Goal: Task Accomplishment & Management: Complete application form

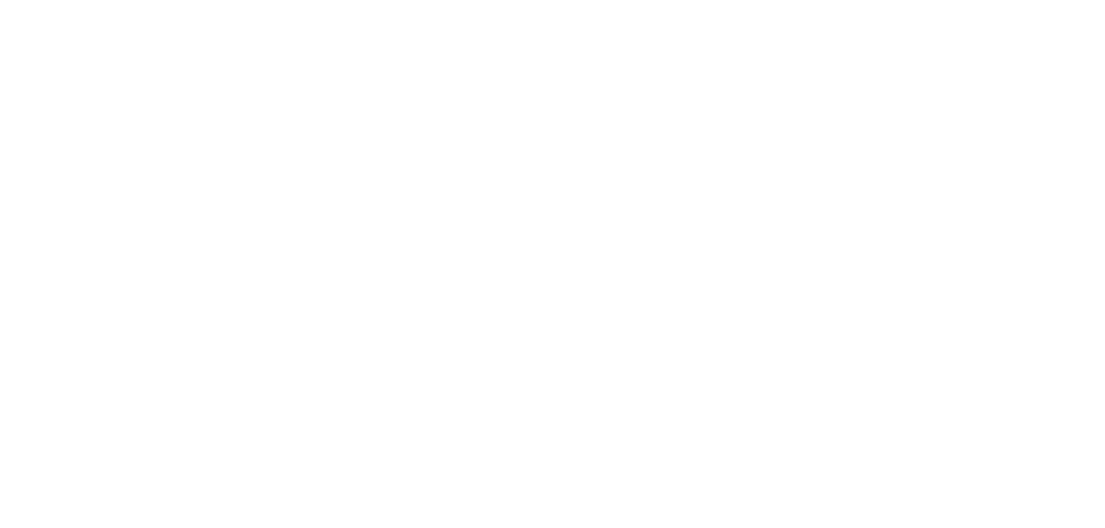
click at [0, 0] on html at bounding box center [0, 0] width 0 height 0
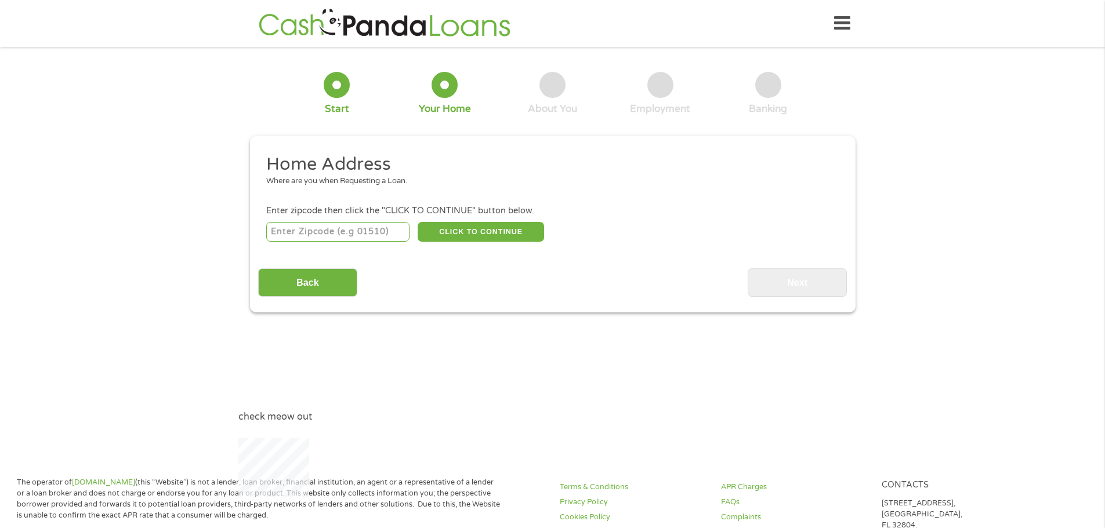
click at [298, 228] on input "number" at bounding box center [337, 232] width 143 height 20
type input "31768"
select select "[US_STATE]"
click at [482, 231] on button "CLICK TO CONTINUE" at bounding box center [480, 232] width 126 height 20
type input "31768"
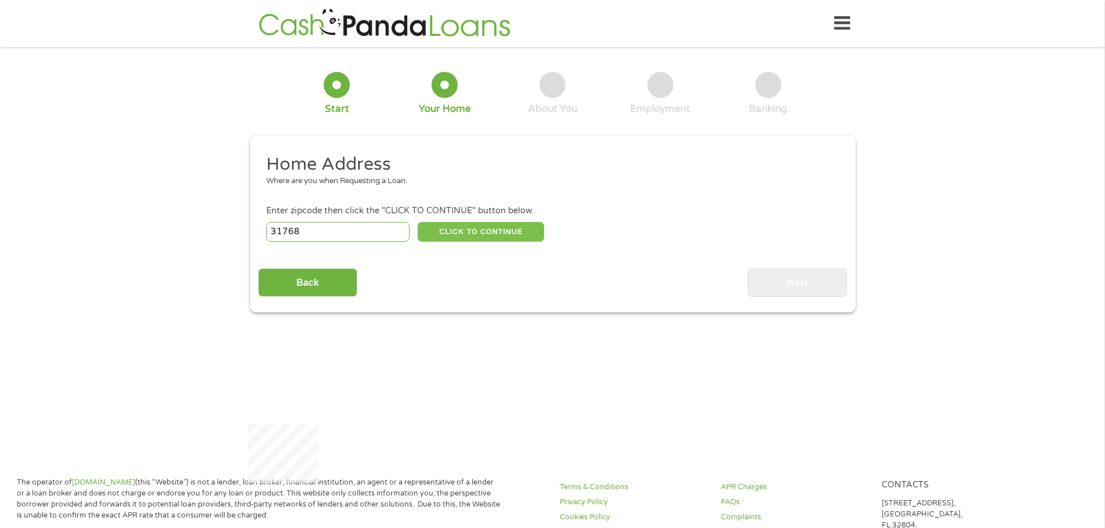
type input "[PERSON_NAME]"
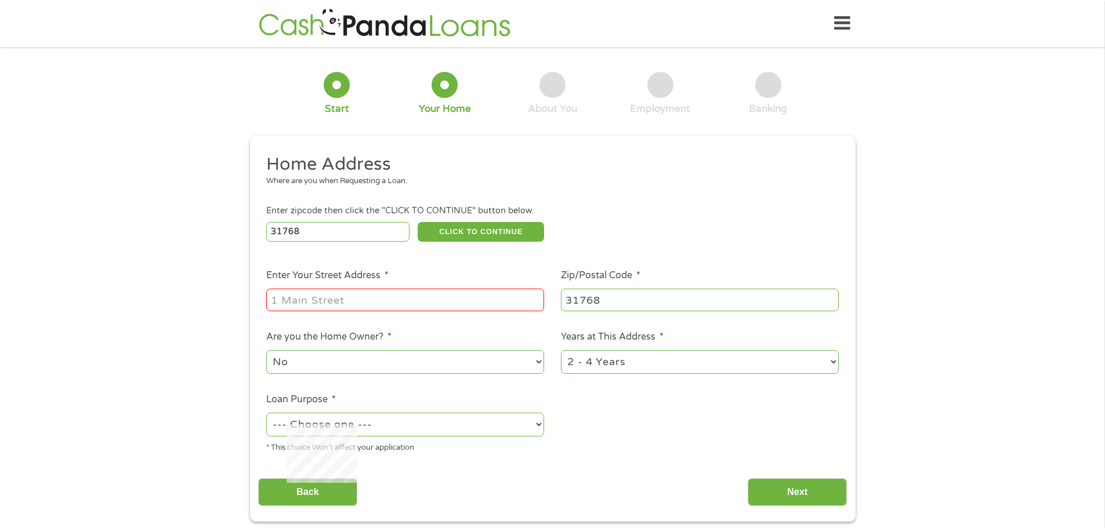
click at [371, 297] on input "Enter Your Street Address *" at bounding box center [405, 300] width 278 height 22
type input "[STREET_ADDRESS]"
click at [308, 362] on select "No Yes" at bounding box center [405, 362] width 278 height 24
select select "yes"
click at [266, 350] on select "No Yes" at bounding box center [405, 362] width 278 height 24
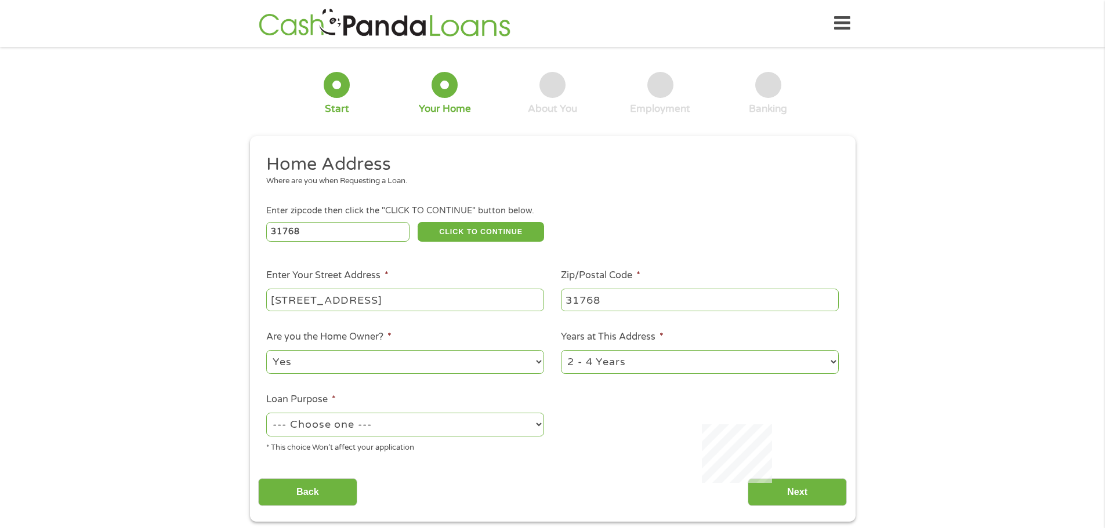
click at [534, 423] on select "--- Choose one --- Pay Bills Debt Consolidation Home Improvement Major Purchase…" at bounding box center [405, 425] width 278 height 24
select select "shorttermcash"
click at [266, 413] on select "--- Choose one --- Pay Bills Debt Consolidation Home Improvement Major Purchase…" at bounding box center [405, 425] width 278 height 24
click at [812, 489] on input "Next" at bounding box center [796, 492] width 99 height 28
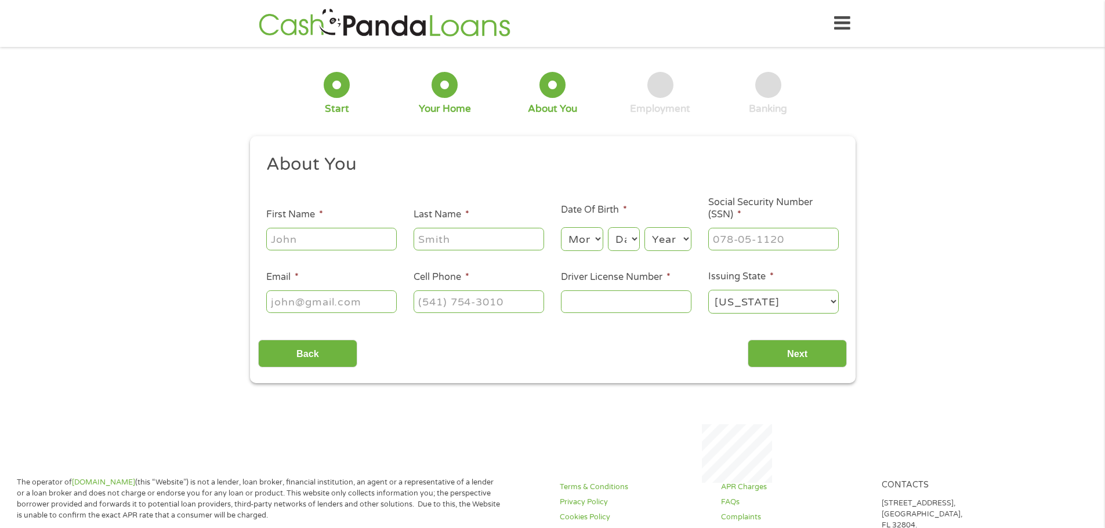
click at [277, 235] on input "First Name *" at bounding box center [331, 239] width 130 height 22
type input "[PERSON_NAME]"
type input "[EMAIL_ADDRESS][DOMAIN_NAME]"
type input "[PHONE_NUMBER]"
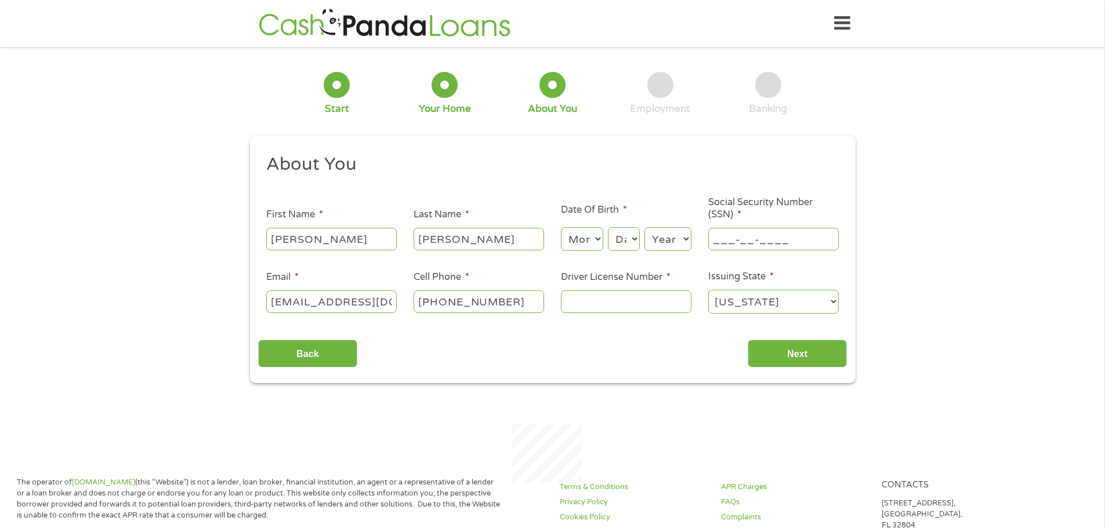
click at [733, 237] on input "___-__-____" at bounding box center [773, 239] width 130 height 22
type input "267-99-9059"
click at [602, 301] on input "Driver License Number *" at bounding box center [626, 301] width 130 height 22
click at [435, 349] on div "Back Next" at bounding box center [552, 349] width 589 height 37
click at [604, 302] on input "Driver License Number *" at bounding box center [626, 301] width 130 height 22
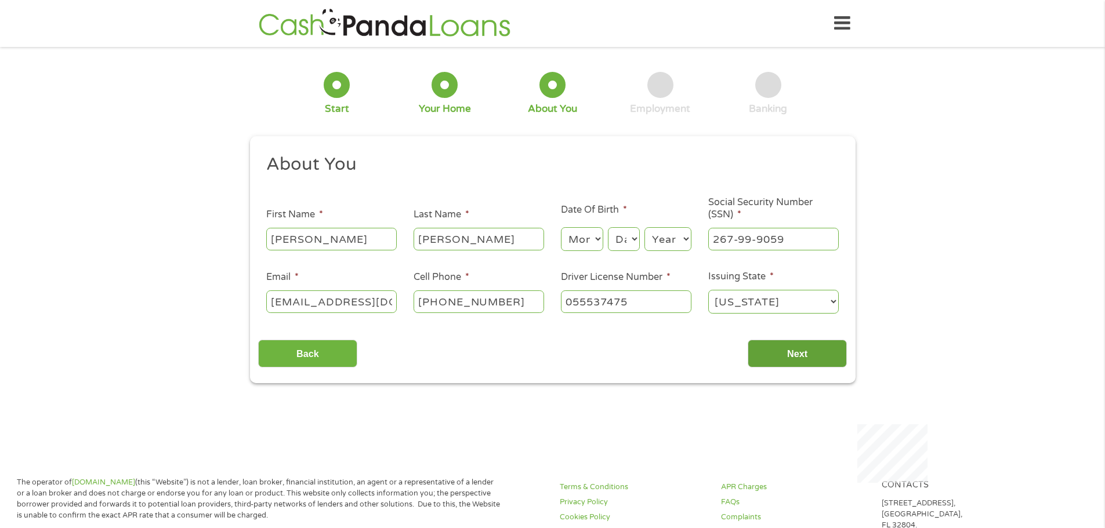
type input "055537475"
click at [801, 351] on input "Next" at bounding box center [796, 354] width 99 height 28
click at [597, 241] on select "Month 1 2 3 4 5 6 7 8 9 10 11 12" at bounding box center [582, 239] width 42 height 24
select select "10"
click at [561, 227] on select "Month 1 2 3 4 5 6 7 8 9 10 11 12" at bounding box center [582, 239] width 42 height 24
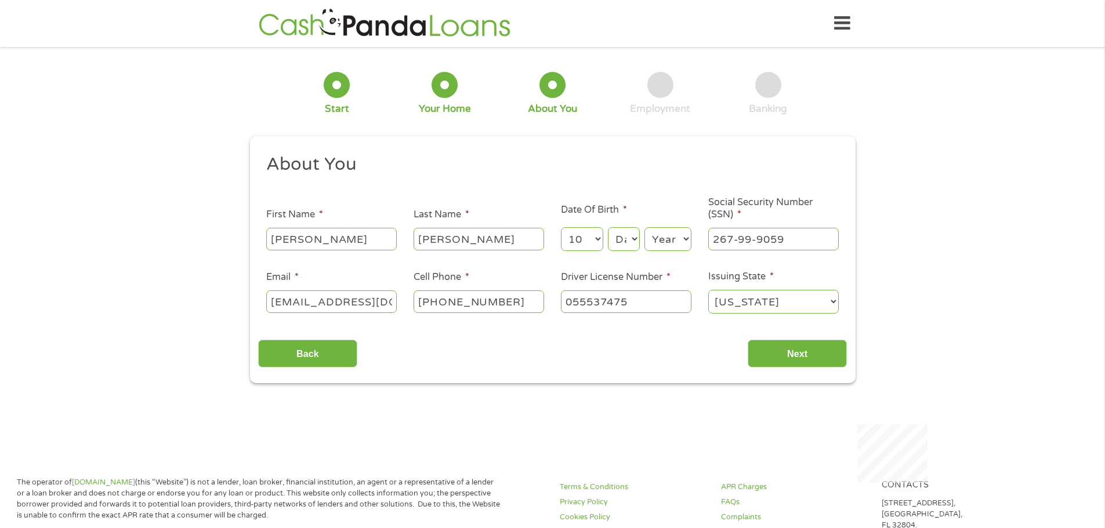
click at [636, 238] on select "Day 1 2 3 4 5 6 7 8 9 10 11 12 13 14 15 16 17 18 19 20 21 22 23 24 25 26 27 28 …" at bounding box center [623, 239] width 31 height 24
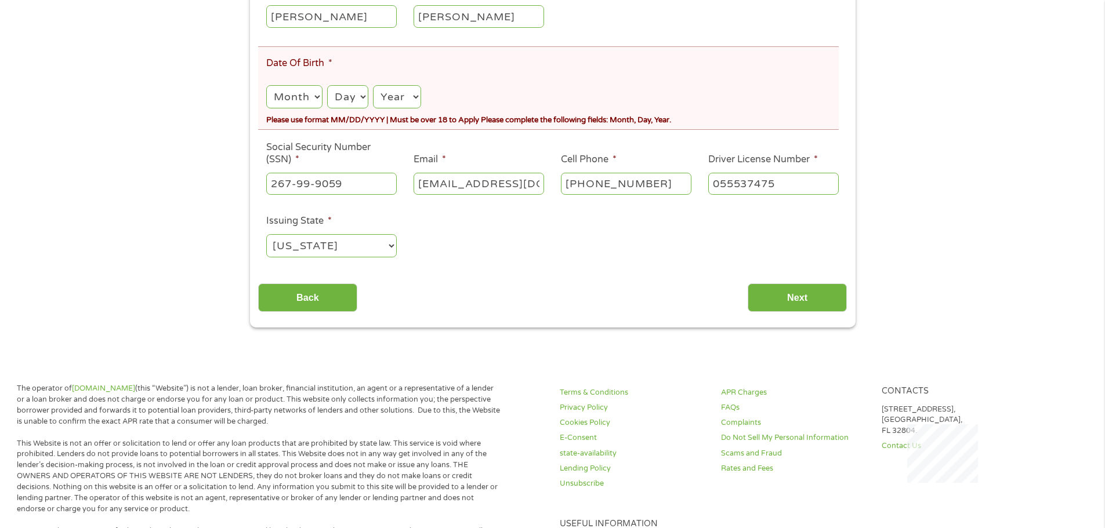
scroll to position [261, 0]
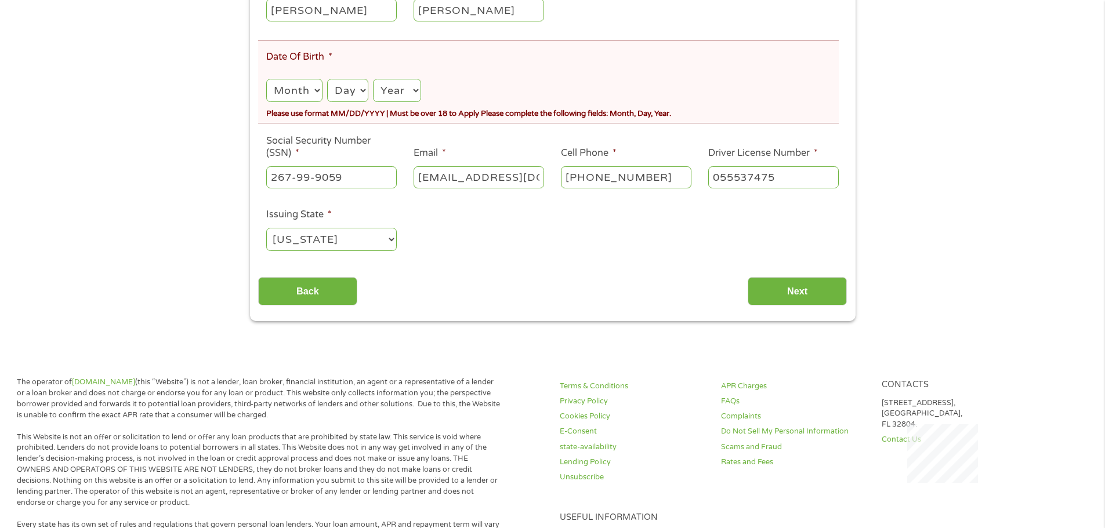
click at [316, 90] on select "Month 1 2 3 4 5 6 7 8 9 10 11 12" at bounding box center [294, 91] width 56 height 24
select select "10"
click at [266, 79] on select "Month 1 2 3 4 5 6 7 8 9 10 11 12" at bounding box center [294, 91] width 56 height 24
click at [358, 89] on select "Day 1 2 3 4 5 6 7 8 9 10 11 12 13 14 15 16 17 18 19 20 21 22 23 24 25 26 27 28 …" at bounding box center [347, 91] width 41 height 24
select select "10"
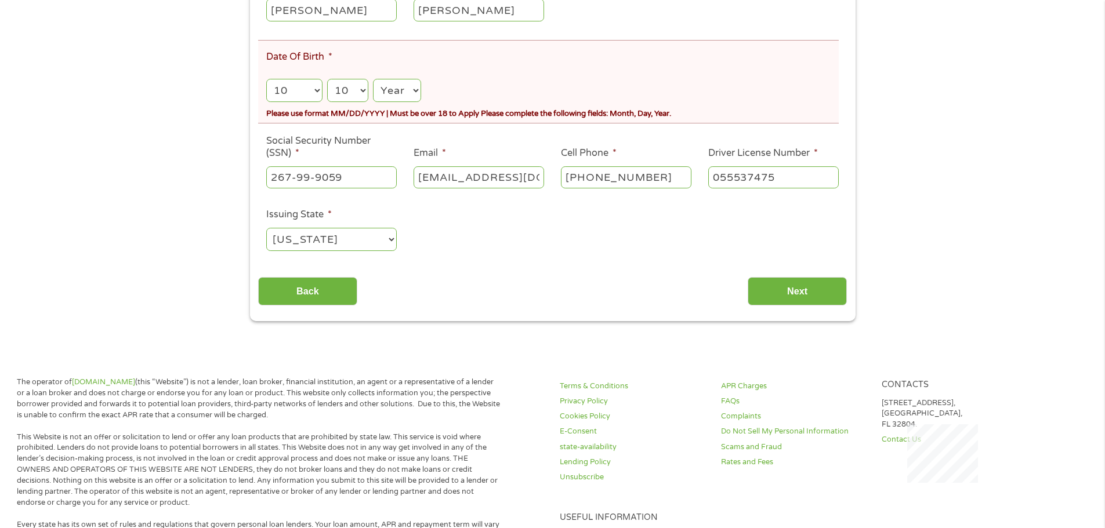
click at [327, 79] on select "Day 1 2 3 4 5 6 7 8 9 10 11 12 13 14 15 16 17 18 19 20 21 22 23 24 25 26 27 28 …" at bounding box center [347, 91] width 41 height 24
click at [415, 90] on select "Year [DATE] 2006 2005 2004 2003 2002 2001 2000 1999 1998 1997 1996 1995 1994 19…" at bounding box center [397, 91] width 48 height 24
select select "1965"
click at [373, 79] on select "Year [DATE] 2006 2005 2004 2003 2002 2001 2000 1999 1998 1997 1996 1995 1994 19…" at bounding box center [397, 91] width 48 height 24
click at [800, 293] on input "Next" at bounding box center [796, 291] width 99 height 28
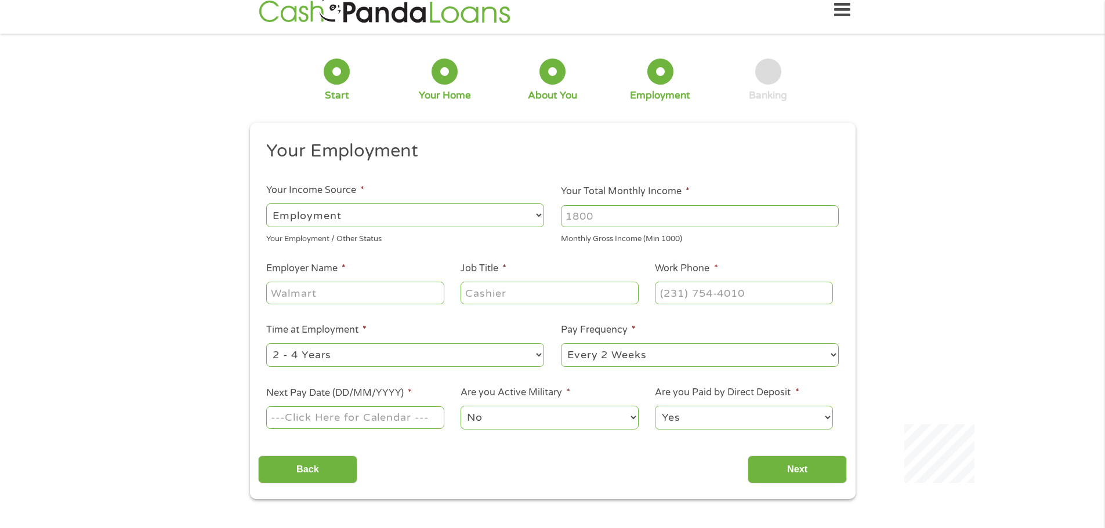
scroll to position [0, 0]
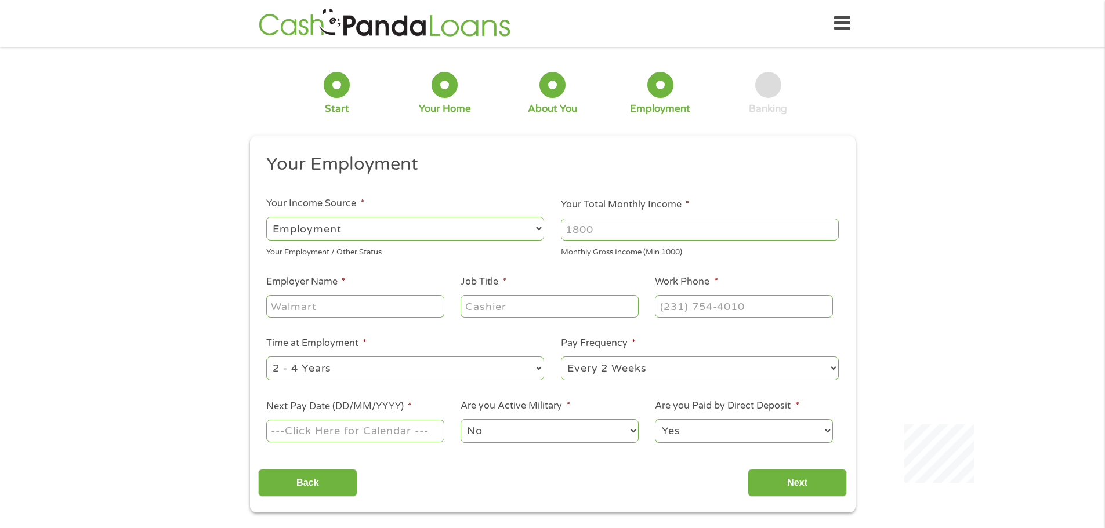
click at [334, 220] on select "--- Choose one --- Employment [DEMOGRAPHIC_DATA] Benefits" at bounding box center [405, 229] width 278 height 24
click at [266, 217] on select "--- Choose one --- Employment [DEMOGRAPHIC_DATA] Benefits" at bounding box center [405, 229] width 278 height 24
drag, startPoint x: 536, startPoint y: 226, endPoint x: 513, endPoint y: 231, distance: 23.8
click at [536, 226] on select "--- Choose one --- Employment [DEMOGRAPHIC_DATA] Benefits" at bounding box center [405, 229] width 278 height 24
select select "fullTime"
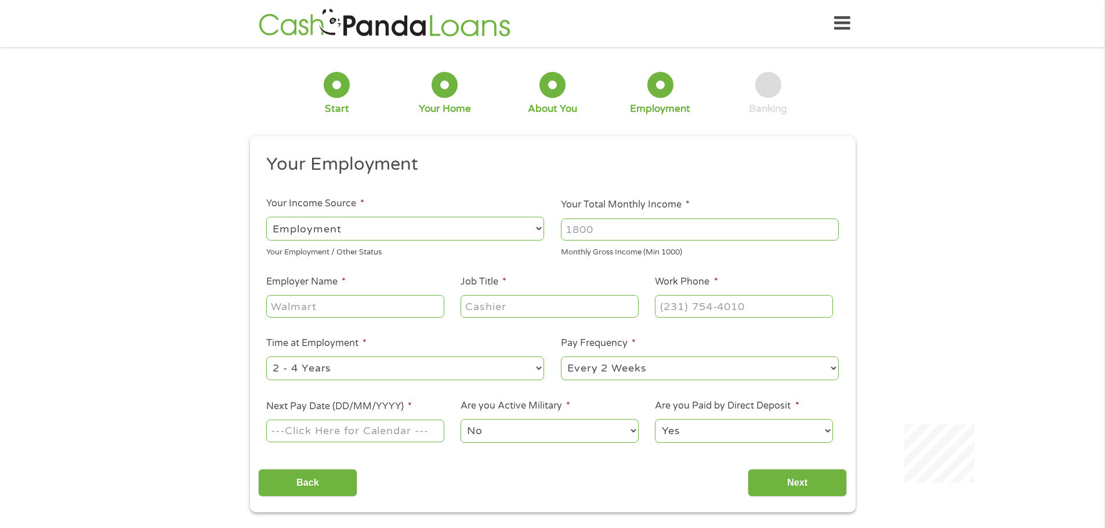
click at [266, 217] on select "--- Choose one --- Employment [DEMOGRAPHIC_DATA] Benefits" at bounding box center [405, 229] width 278 height 24
click at [586, 221] on input "Your Total Monthly Income *" at bounding box center [700, 230] width 278 height 22
click at [604, 230] on input "Your Total Monthly Income *" at bounding box center [700, 230] width 278 height 22
type input "3753"
click at [313, 310] on input "Employer Name *" at bounding box center [354, 306] width 177 height 22
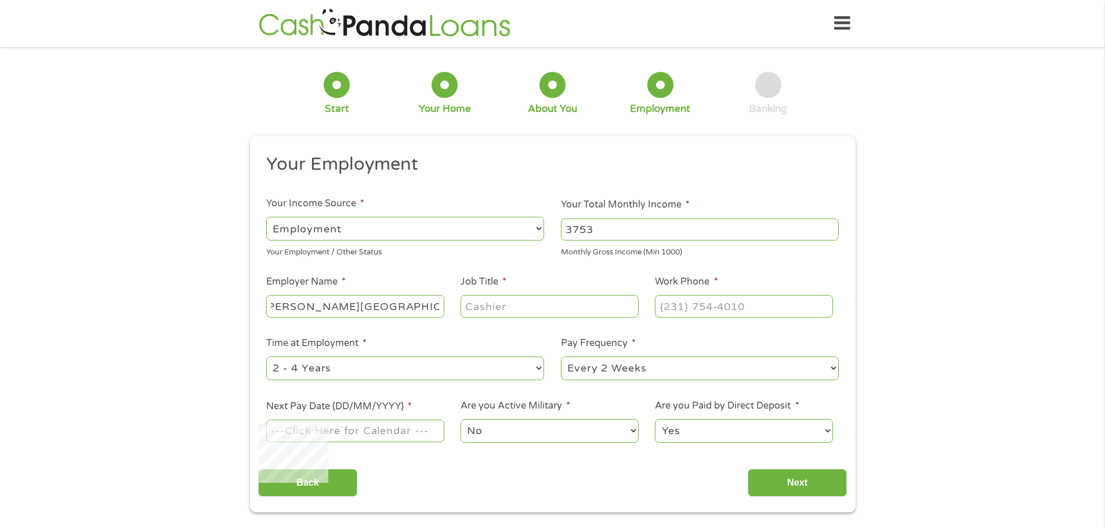
scroll to position [0, 13]
type input "[PERSON_NAME][GEOGRAPHIC_DATA]"
click at [499, 304] on input "Job Title *" at bounding box center [548, 306] width 177 height 22
type input "Registration Specialist"
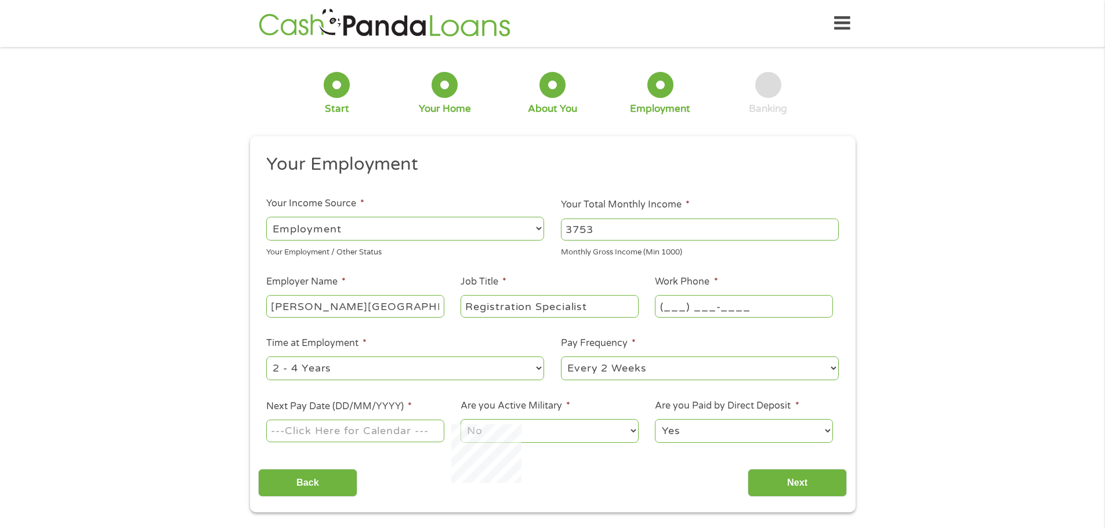
click at [709, 308] on input "(___) ___-____" at bounding box center [743, 306] width 177 height 22
click at [672, 306] on input "(___) __2-2998" at bounding box center [743, 306] width 177 height 22
drag, startPoint x: 769, startPoint y: 308, endPoint x: 609, endPoint y: 335, distance: 162.2
click at [609, 335] on ul "Your Employment Your Income Source * --- Choose one --- Employment [DEMOGRAPHIC…" at bounding box center [552, 303] width 589 height 300
type input "[PHONE_NUMBER]"
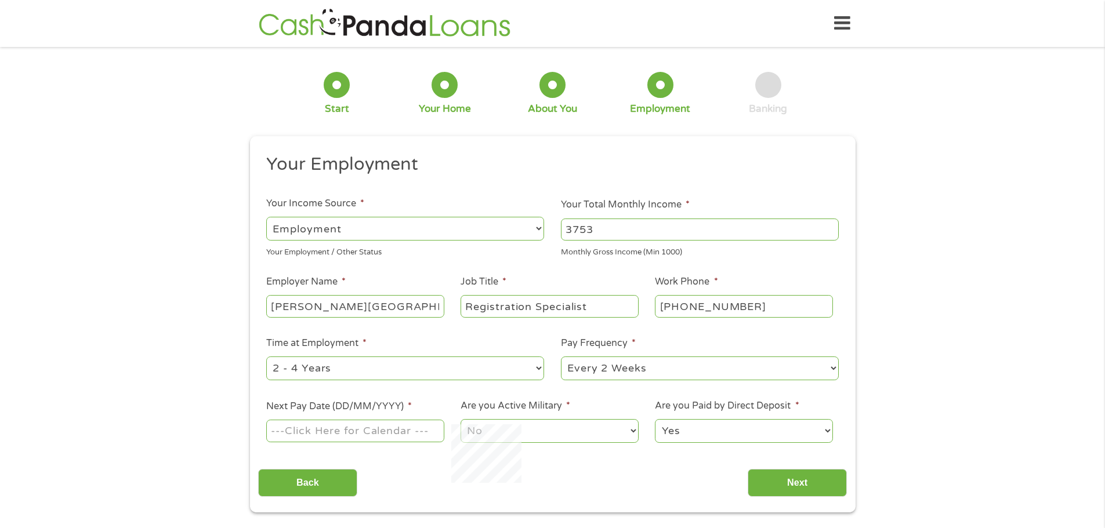
click at [535, 367] on select "--- Choose one --- 1 Year or less 1 - 2 Years 2 - 4 Years Over 4 Years" at bounding box center [405, 369] width 278 height 24
select select "60months"
click at [266, 357] on select "--- Choose one --- 1 Year or less 1 - 2 Years 2 - 4 Years Over 4 Years" at bounding box center [405, 369] width 278 height 24
drag, startPoint x: 629, startPoint y: 382, endPoint x: 611, endPoint y: 406, distance: 29.9
click at [611, 406] on li "Are you Active Military * No Yes" at bounding box center [549, 422] width 194 height 46
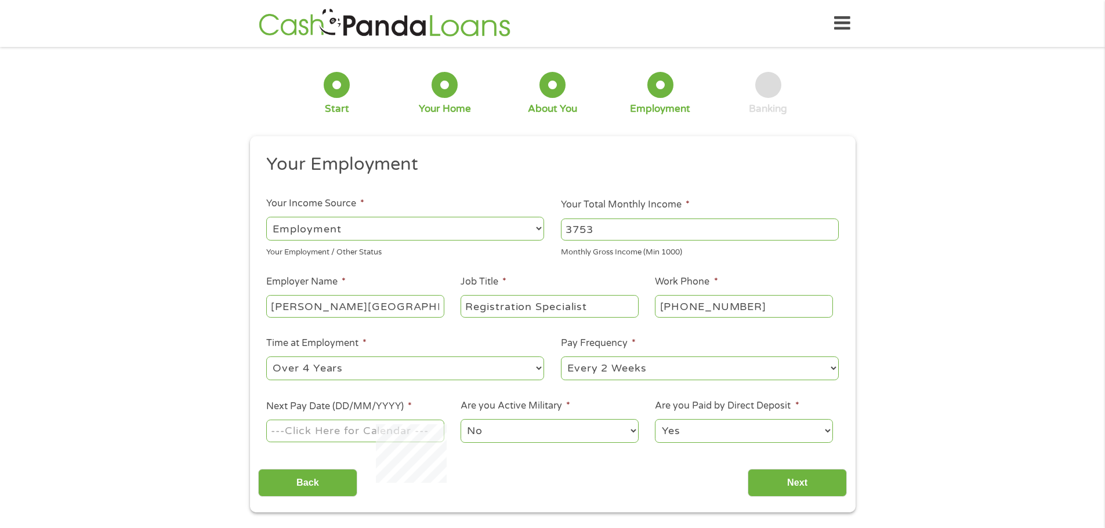
click at [366, 410] on label "Next Pay Date (DD/MM/YYYY) *" at bounding box center [339, 407] width 146 height 12
click at [366, 420] on input "Next Pay Date (DD/MM/YYYY) *" at bounding box center [354, 431] width 177 height 22
type input "[DATE]"
click at [794, 478] on input "Next" at bounding box center [796, 483] width 99 height 28
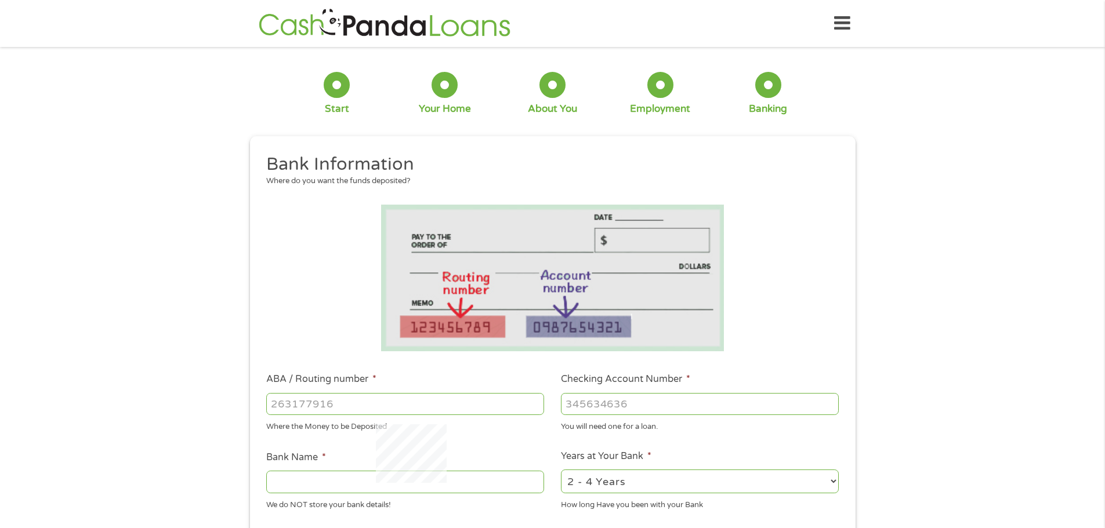
scroll to position [5, 5]
click at [326, 400] on input "ABA / Routing number *" at bounding box center [405, 404] width 278 height 22
type input "103100195"
type input "CENTRAL NATIONAL BANK TRUST"
type input "103100195"
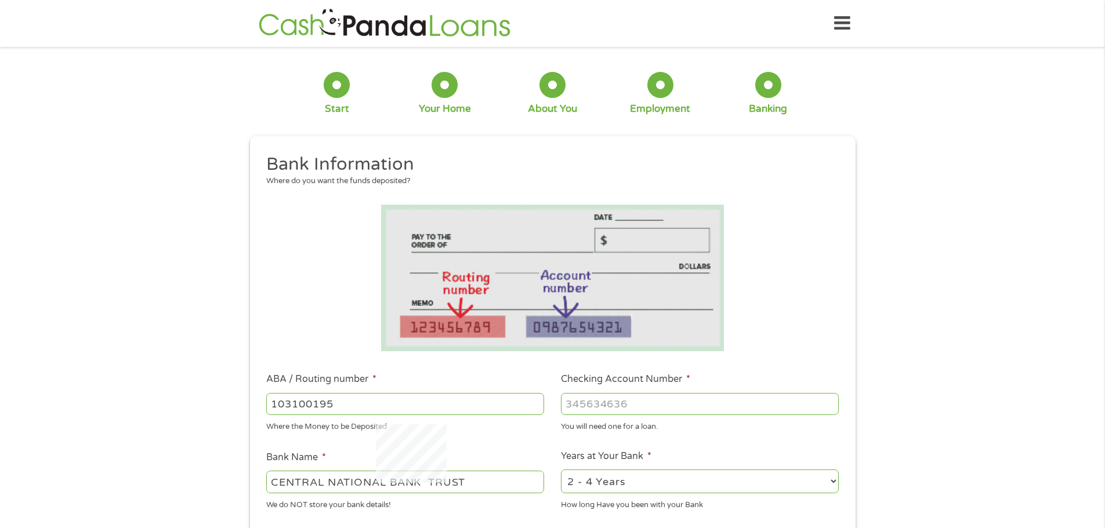
click at [604, 404] on input "Checking Account Number *" at bounding box center [700, 404] width 278 height 22
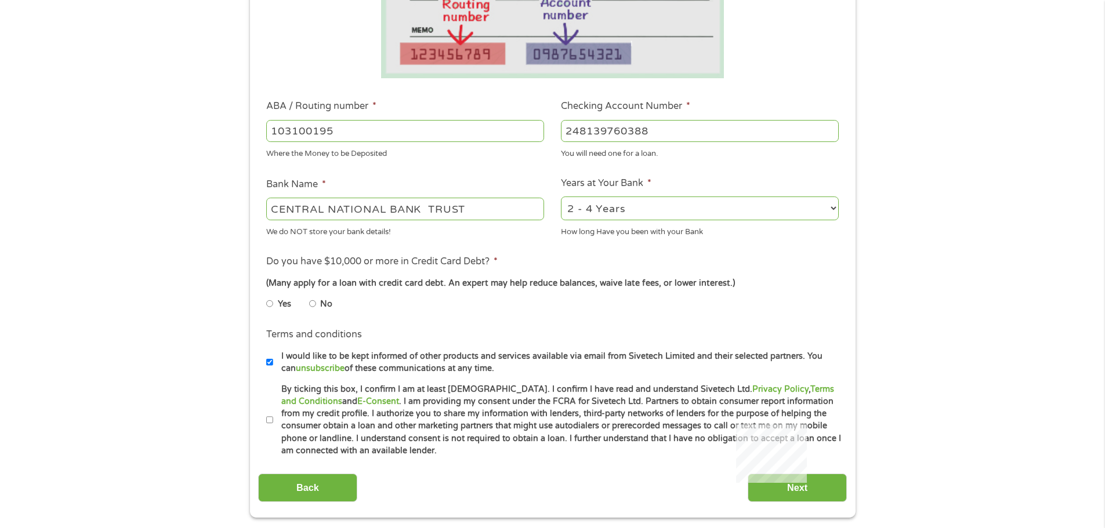
scroll to position [278, 0]
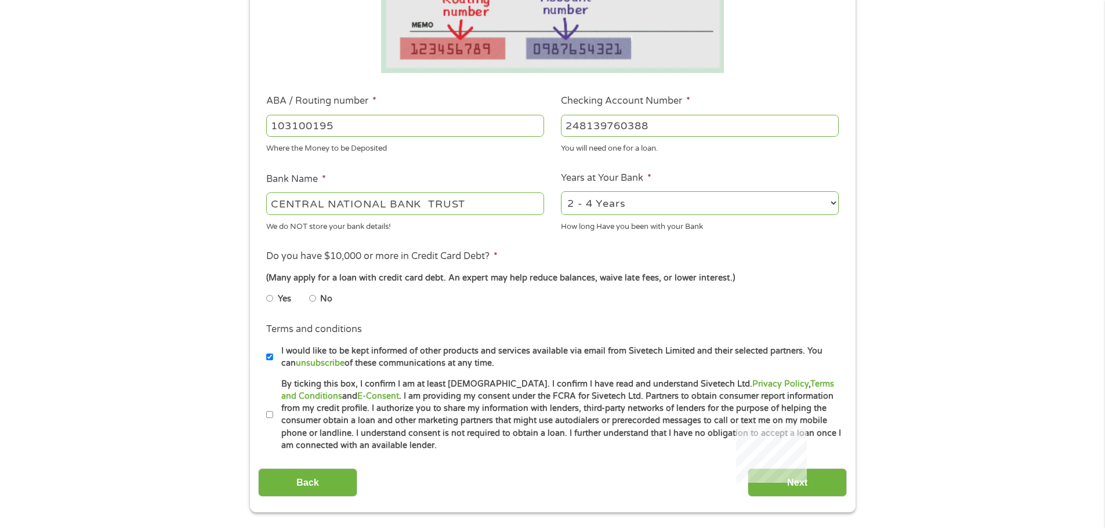
type input "248139760388"
click at [479, 202] on input "CENTRAL NATIONAL BANK TRUST" at bounding box center [405, 203] width 278 height 22
drag, startPoint x: 464, startPoint y: 205, endPoint x: 205, endPoint y: 223, distance: 260.4
click at [205, 223] on div "1 Start 2 Your Home 3 About You 4 Employment 5 Banking 6 This field is hidden w…" at bounding box center [552, 144] width 1105 height 735
type input "stride"
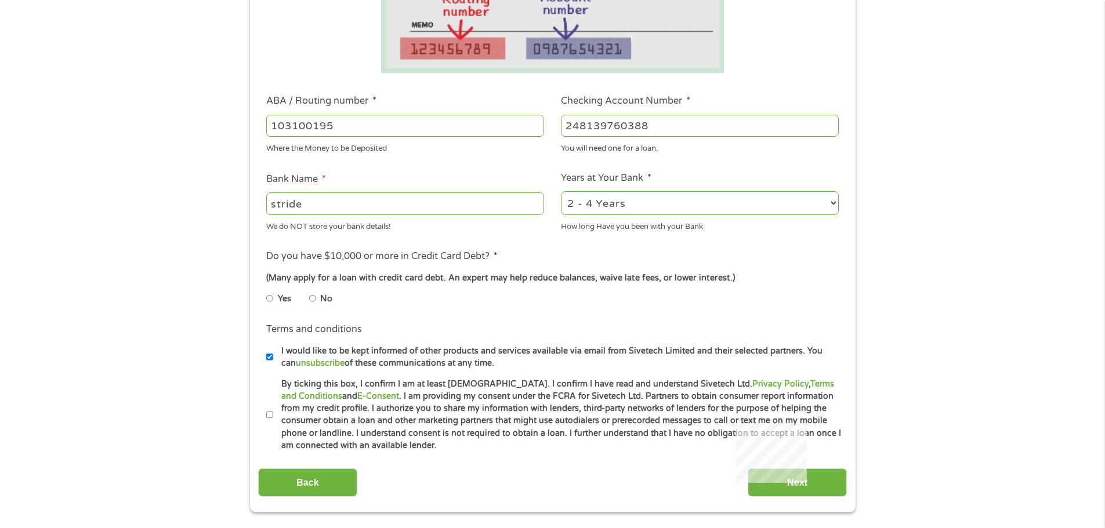
click at [602, 209] on select "2 - 4 Years 6 - 12 Months 1 - 2 Years Over 4 Years" at bounding box center [700, 203] width 278 height 24
click at [561, 191] on select "2 - 4 Years 6 - 12 Months 1 - 2 Years Over 4 Years" at bounding box center [700, 203] width 278 height 24
click at [831, 201] on select "2 - 4 Years 6 - 12 Months 1 - 2 Years Over 4 Years" at bounding box center [700, 203] width 278 height 24
select select "60months"
click at [561, 191] on select "2 - 4 Years 6 - 12 Months 1 - 2 Years Over 4 Years" at bounding box center [700, 203] width 278 height 24
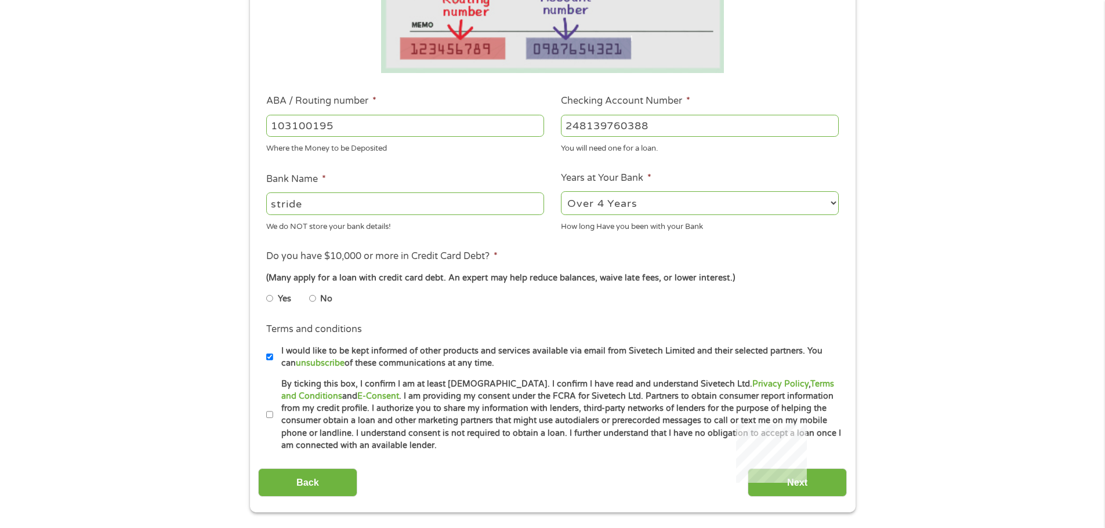
click at [312, 297] on input "No" at bounding box center [312, 298] width 7 height 19
radio input "true"
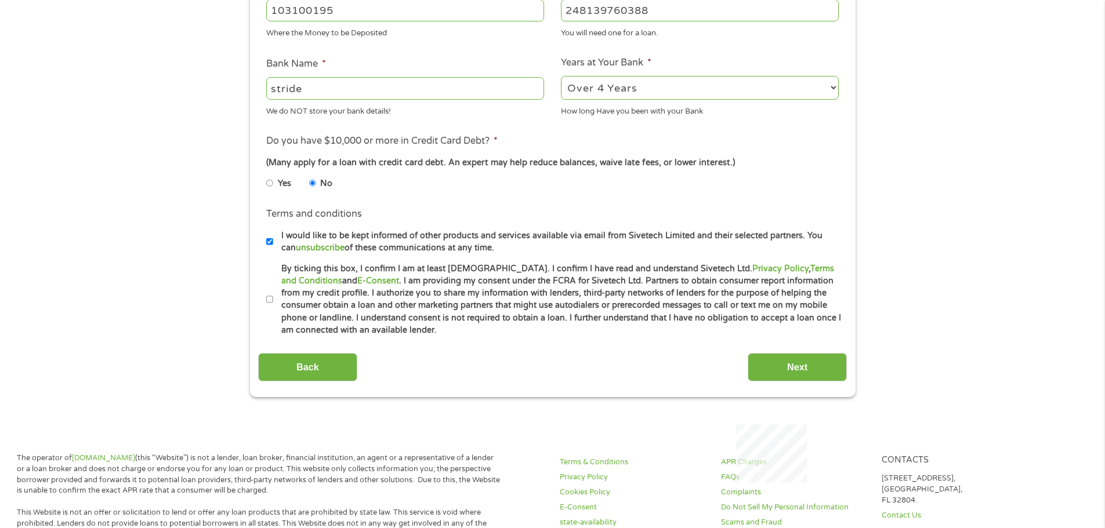
scroll to position [415, 0]
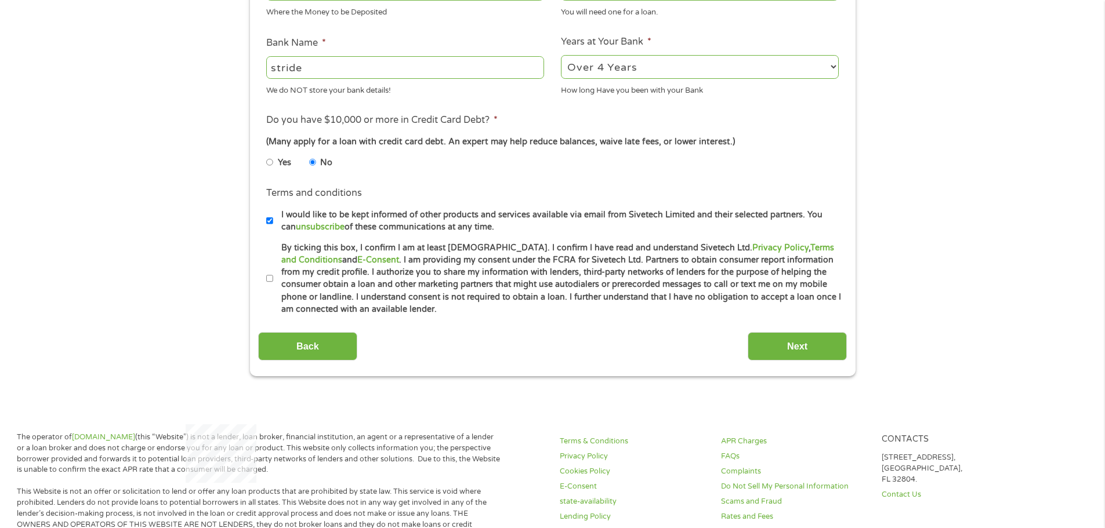
click at [271, 278] on input "By ticking this box, I confirm I am at least [DEMOGRAPHIC_DATA]. I confirm I ha…" at bounding box center [269, 279] width 7 height 19
checkbox input "true"
click at [792, 342] on input "Next" at bounding box center [796, 346] width 99 height 28
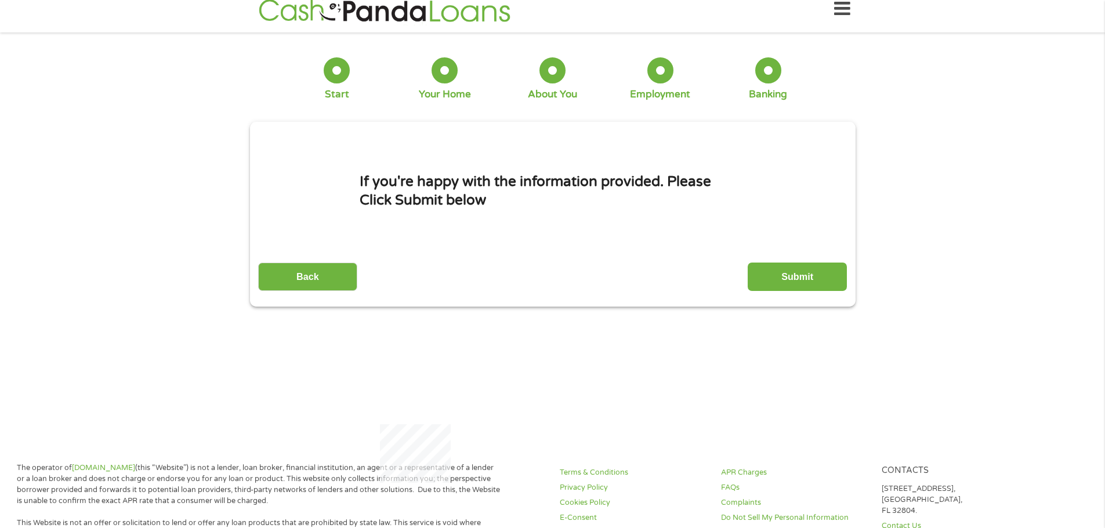
scroll to position [0, 0]
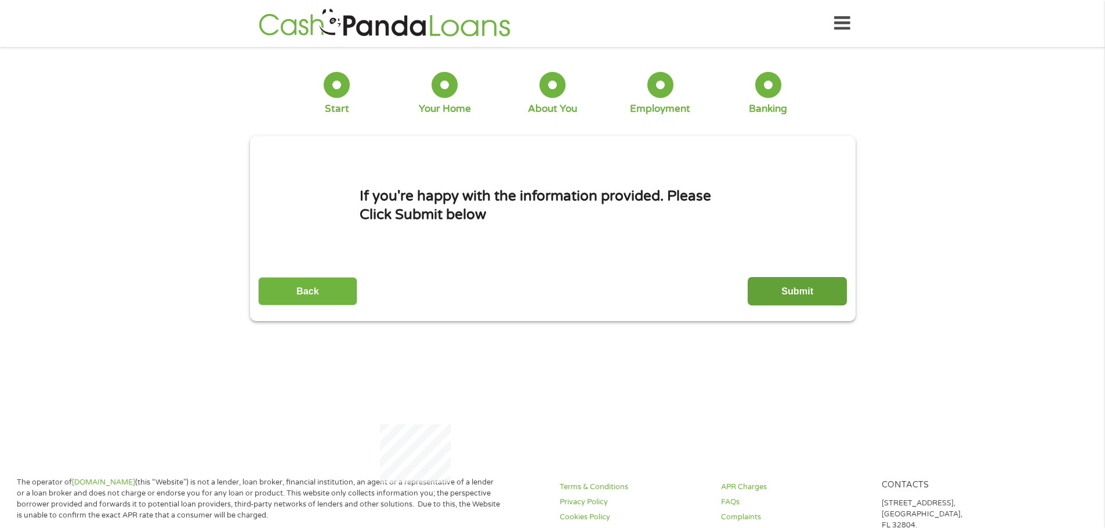
click at [792, 290] on input "Submit" at bounding box center [796, 291] width 99 height 28
